Goal: Information Seeking & Learning: Learn about a topic

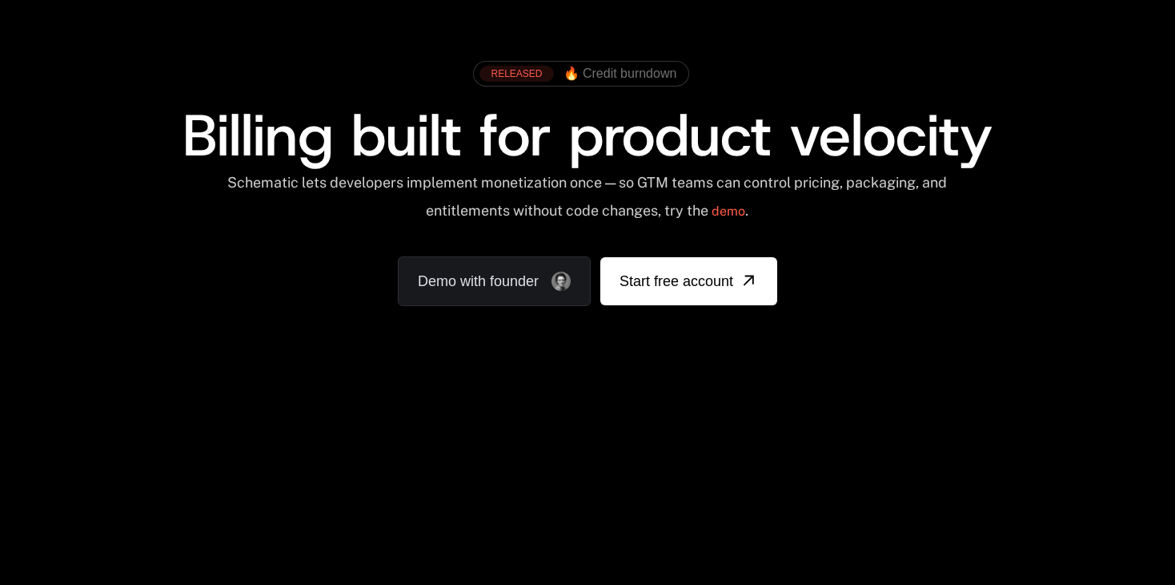
scroll to position [301, 0]
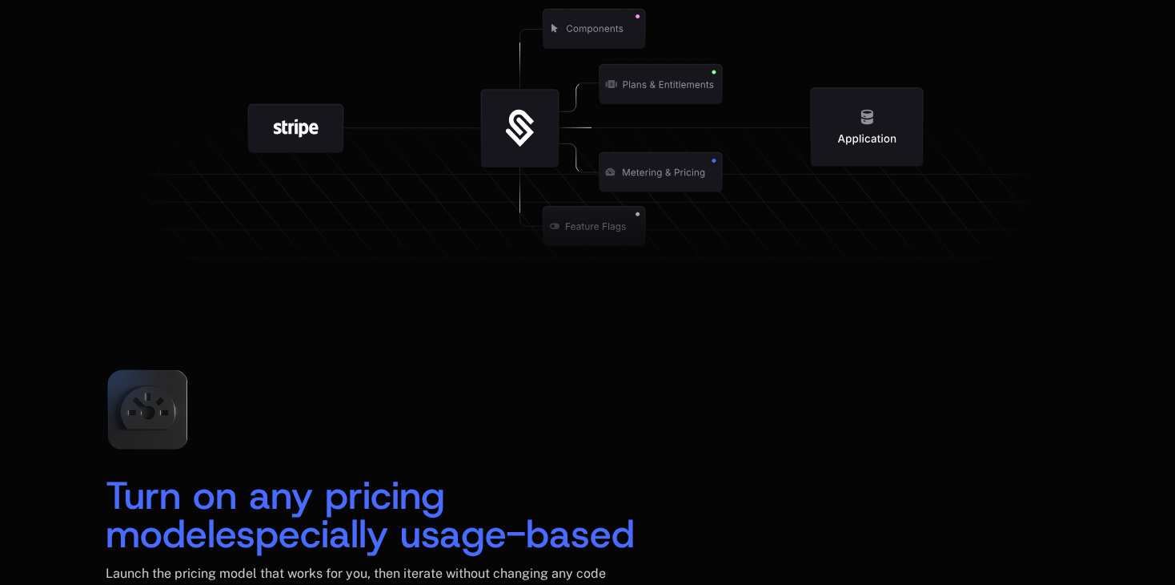
scroll to position [2111, 0]
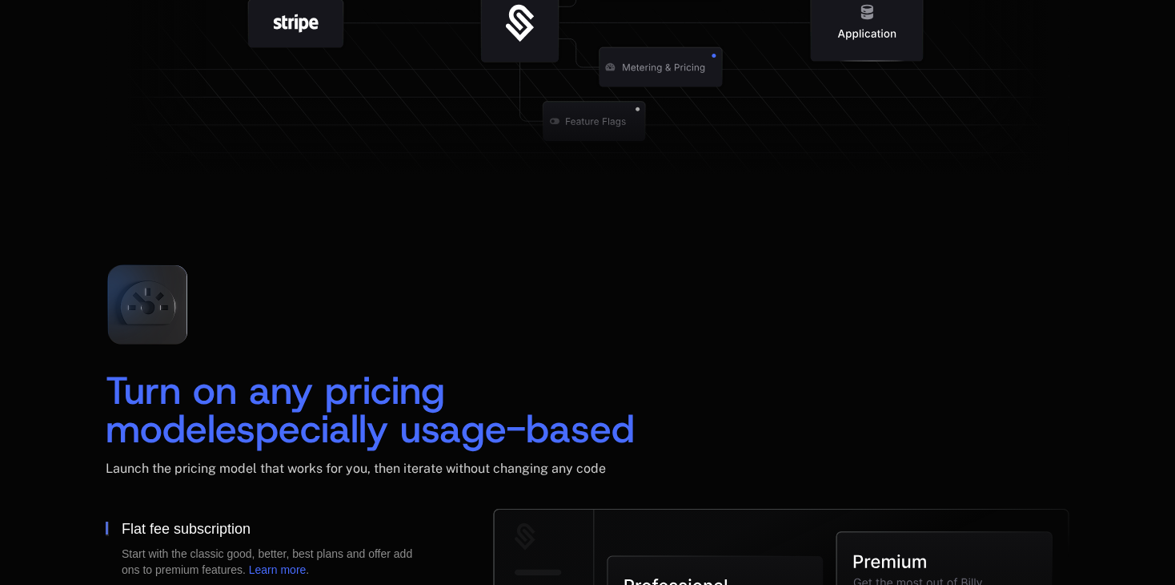
click at [143, 310] on icon at bounding box center [147, 304] width 106 height 106
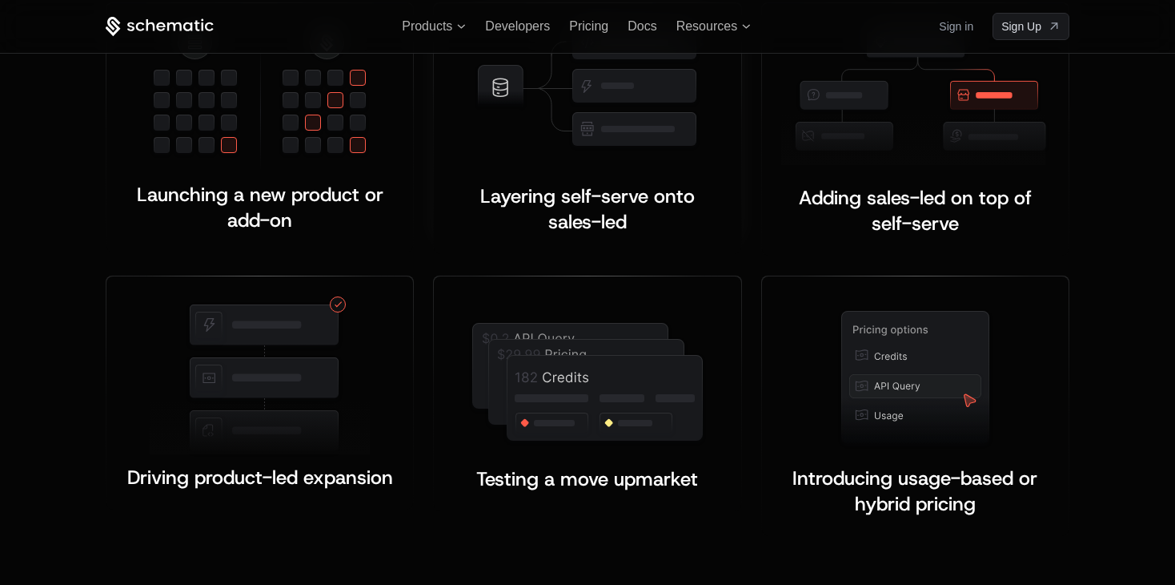
scroll to position [3205, 0]
click at [605, 192] on span "Layering self-serve onto sales-led" at bounding box center [590, 209] width 220 height 51
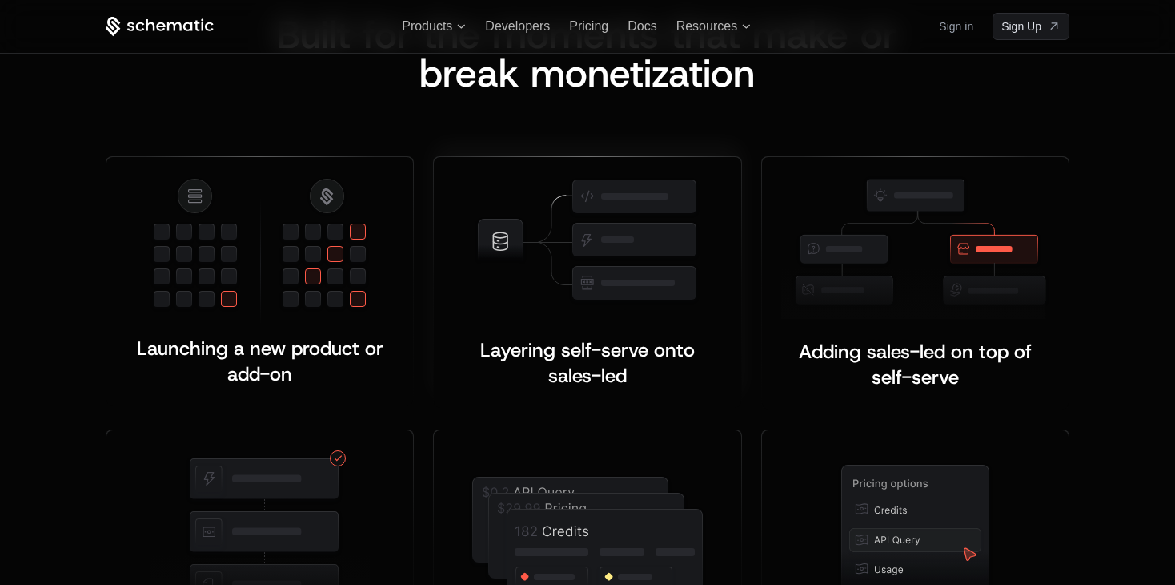
click at [576, 239] on img at bounding box center [587, 240] width 227 height 129
click at [364, 243] on img at bounding box center [260, 249] width 220 height 147
click at [880, 249] on img at bounding box center [915, 247] width 268 height 143
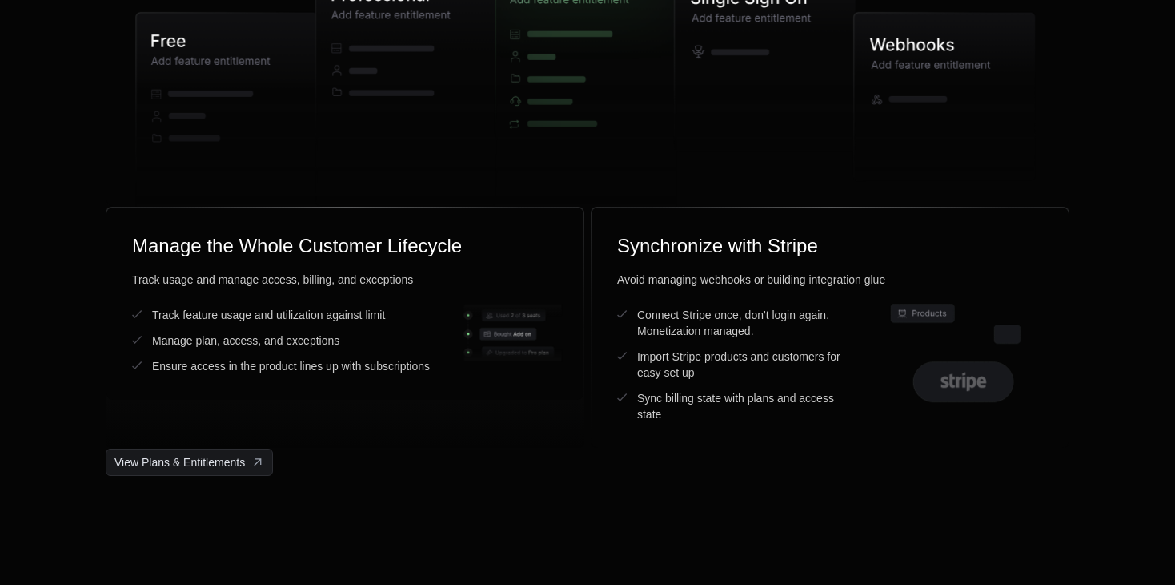
scroll to position [4602, 0]
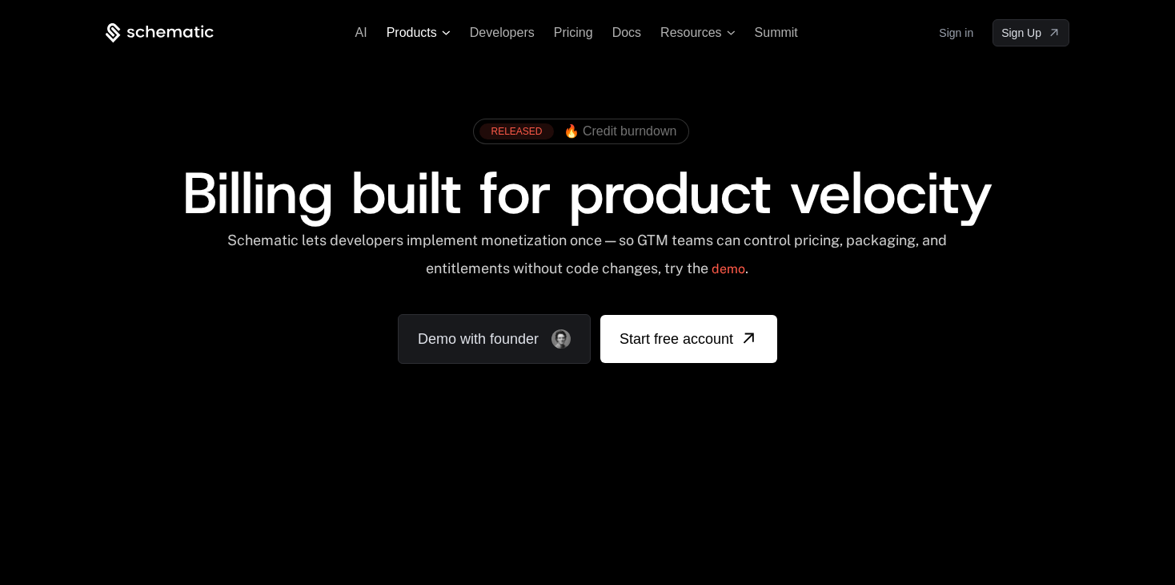
click at [436, 28] on span "Products" at bounding box center [412, 33] width 50 height 14
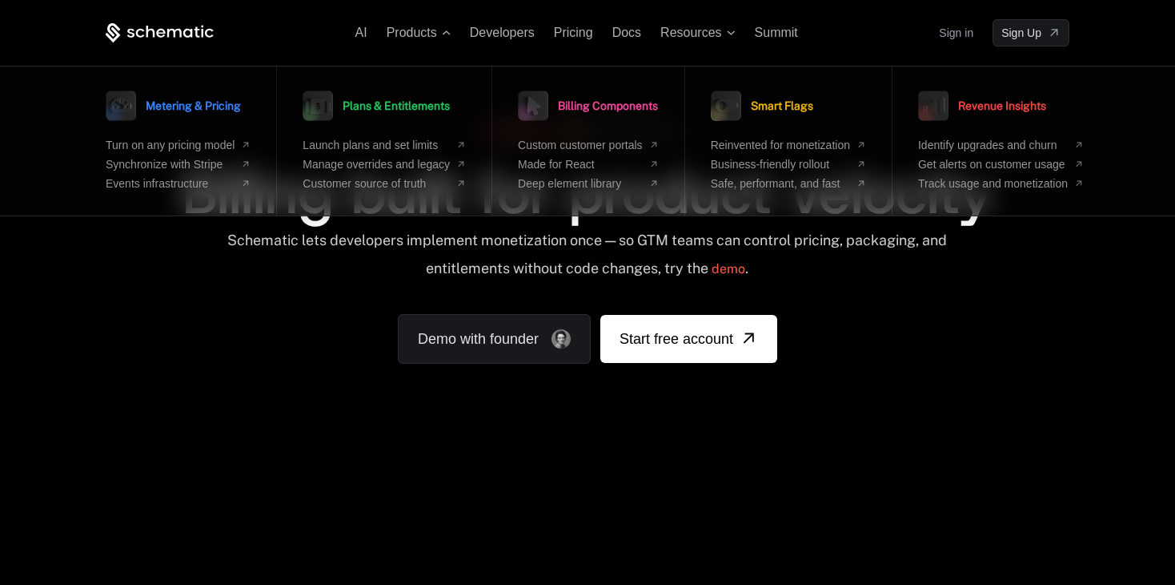
click at [496, 49] on div "RELEASED 🔥 Credit burndown Billing built for product velocity Schematic lets de…" at bounding box center [587, 236] width 1041 height 381
click at [448, 26] on span "Products" at bounding box center [419, 33] width 64 height 14
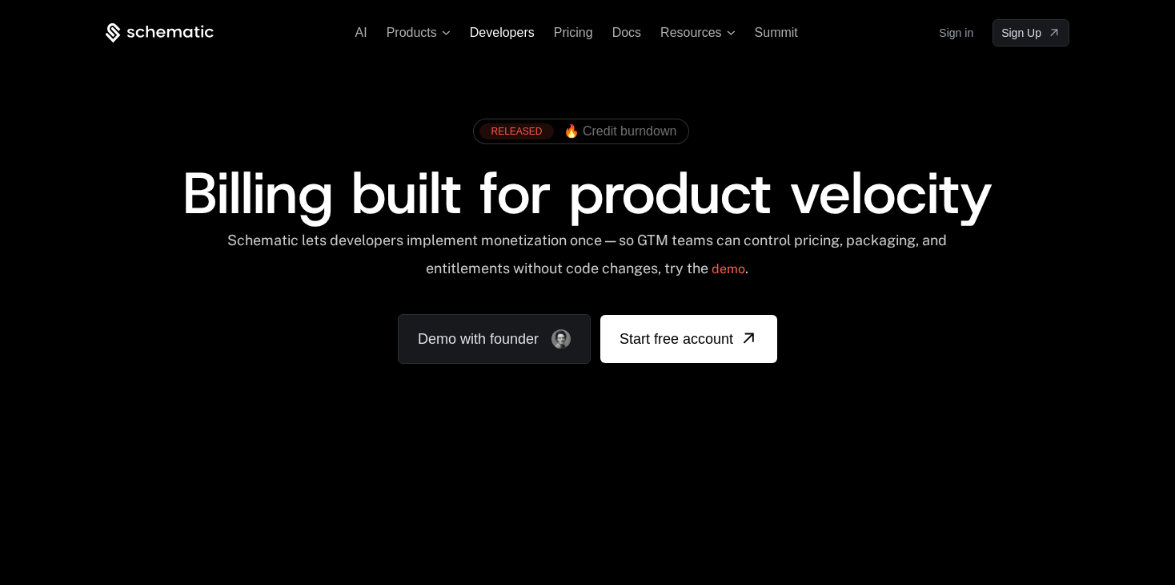
click at [490, 34] on span "Developers" at bounding box center [502, 33] width 65 height 14
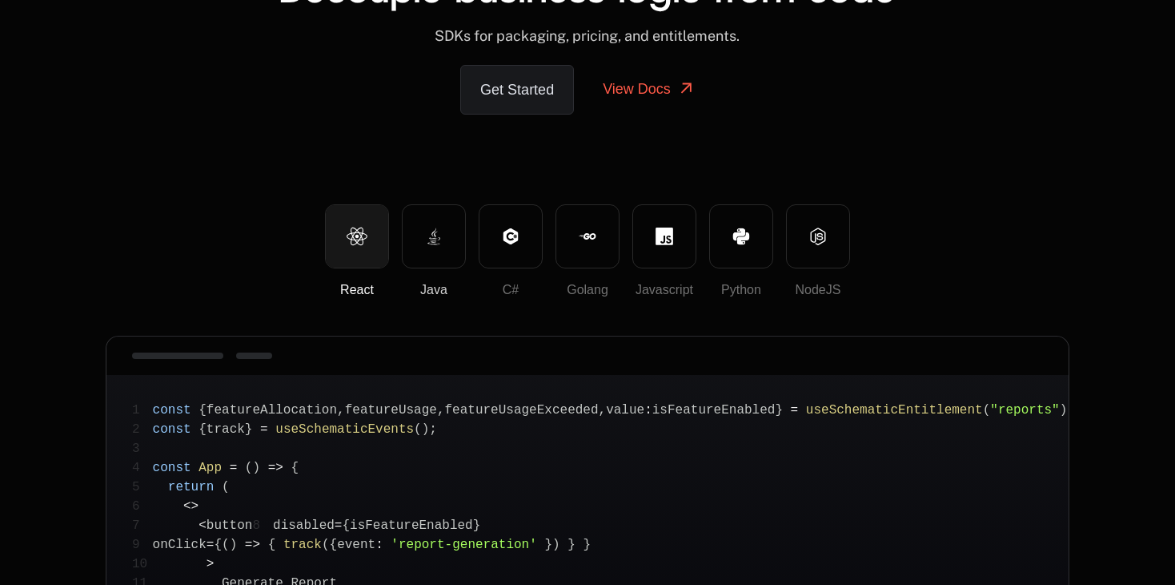
scroll to position [67, 0]
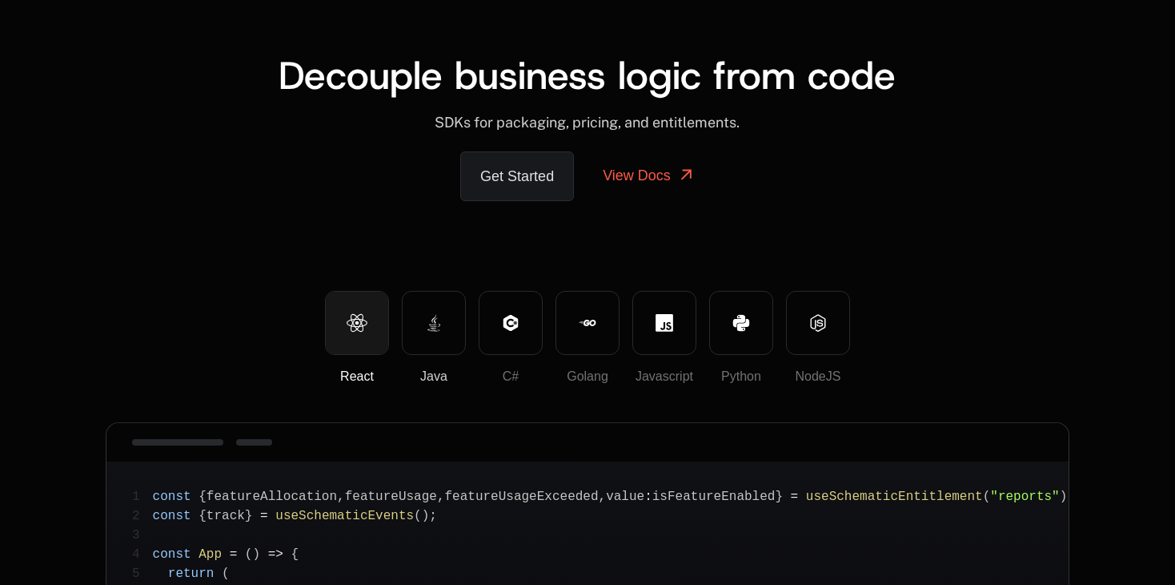
click at [436, 314] on icon at bounding box center [434, 319] width 5 height 10
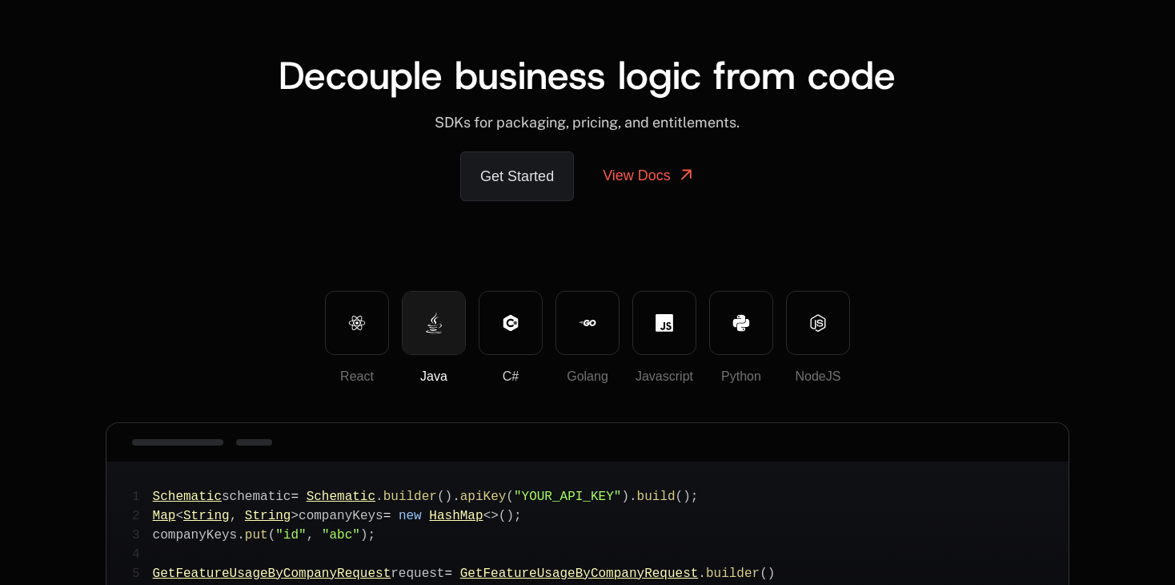
click at [499, 334] on button "C#" at bounding box center [511, 323] width 64 height 64
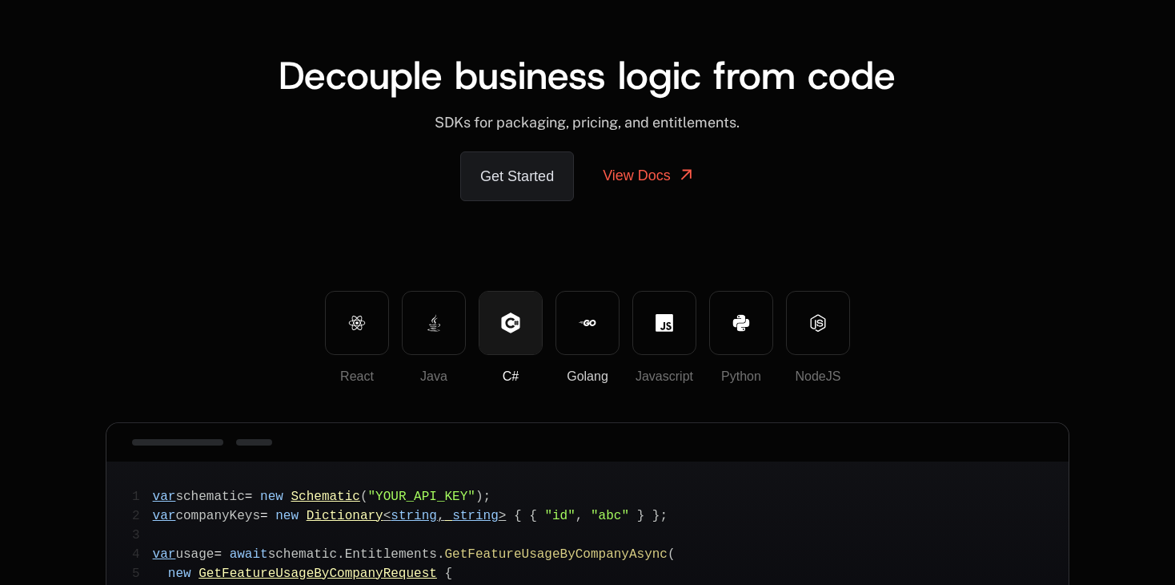
click at [574, 332] on button "Golang" at bounding box center [588, 323] width 64 height 64
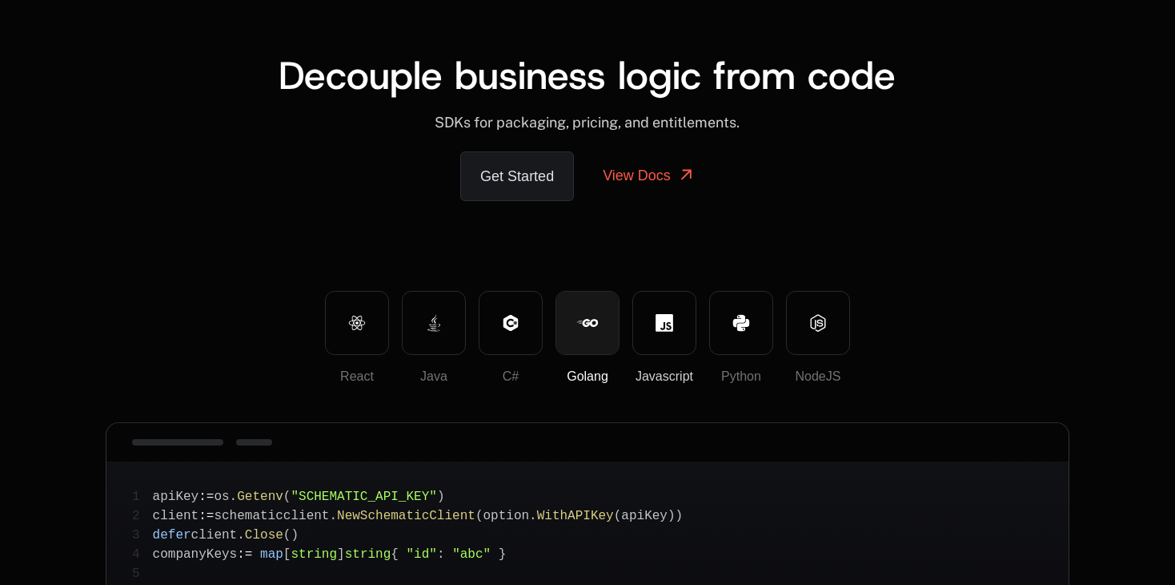
click at [653, 322] on button "Javascript" at bounding box center [665, 323] width 64 height 64
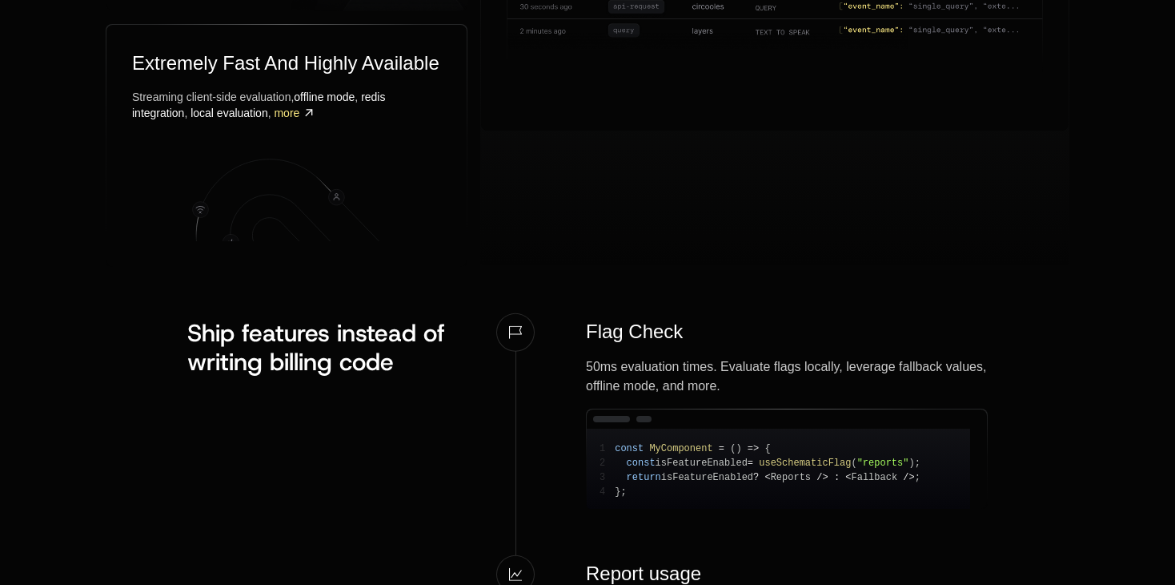
scroll to position [0, 0]
